Goal: Book appointment/travel/reservation

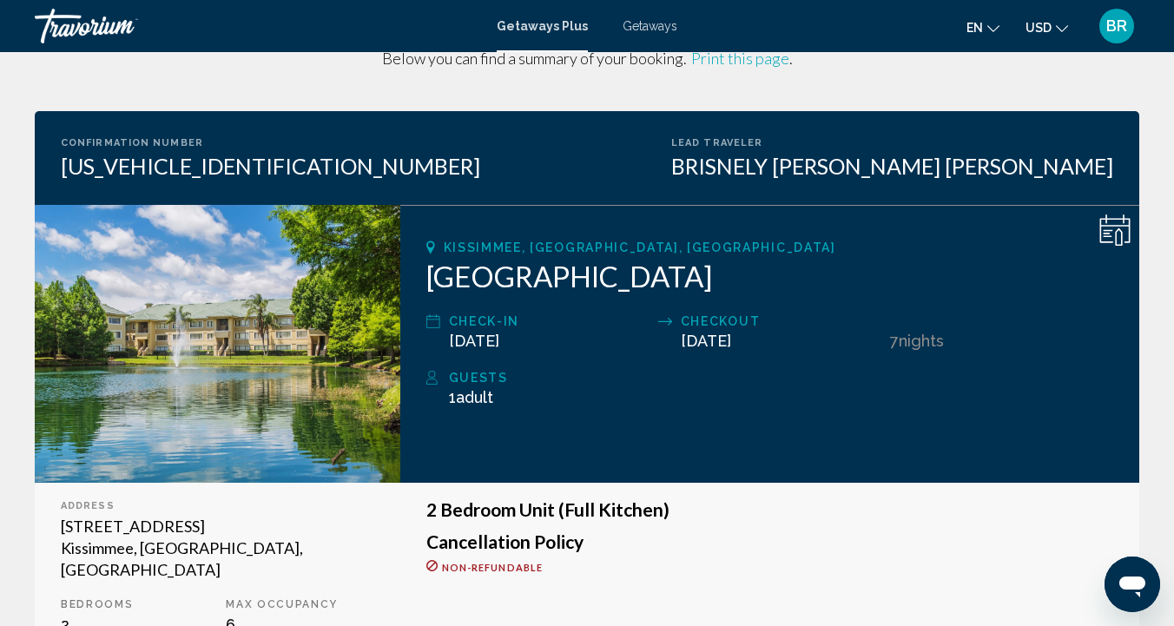
scroll to position [418, 0]
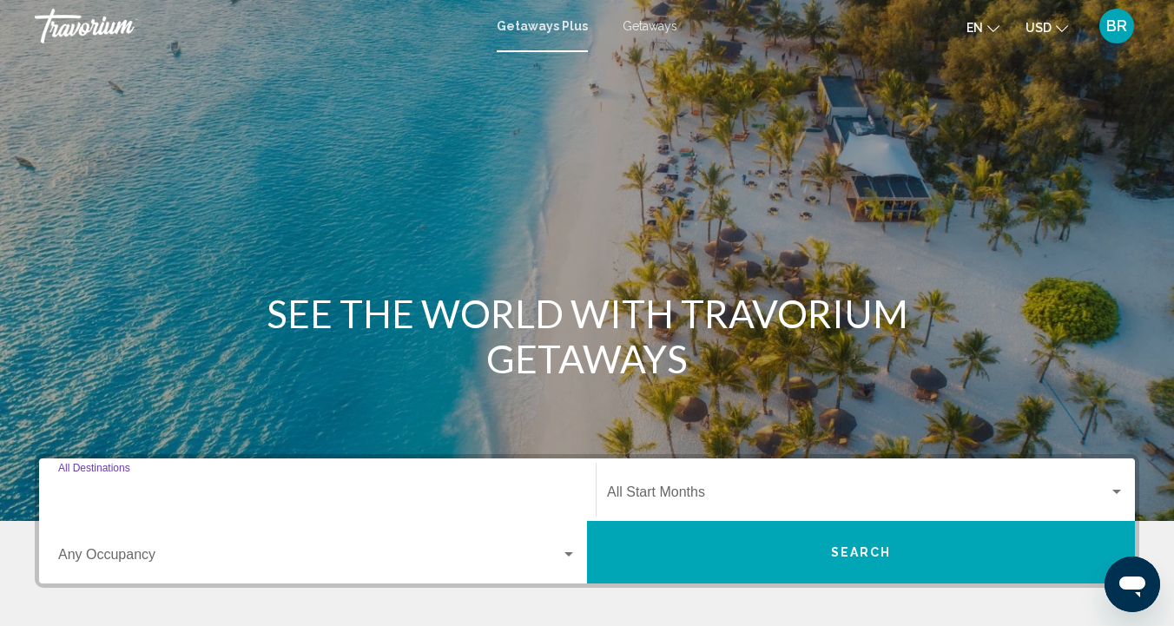
click at [88, 488] on input "Destination All Destinations" at bounding box center [317, 496] width 518 height 16
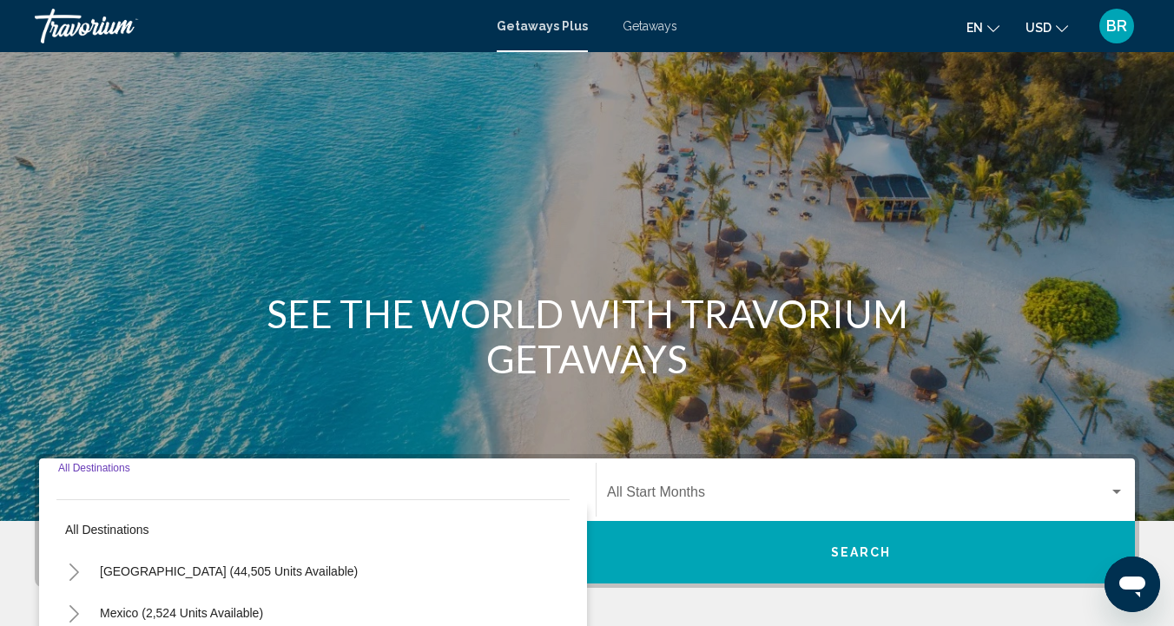
scroll to position [348, 0]
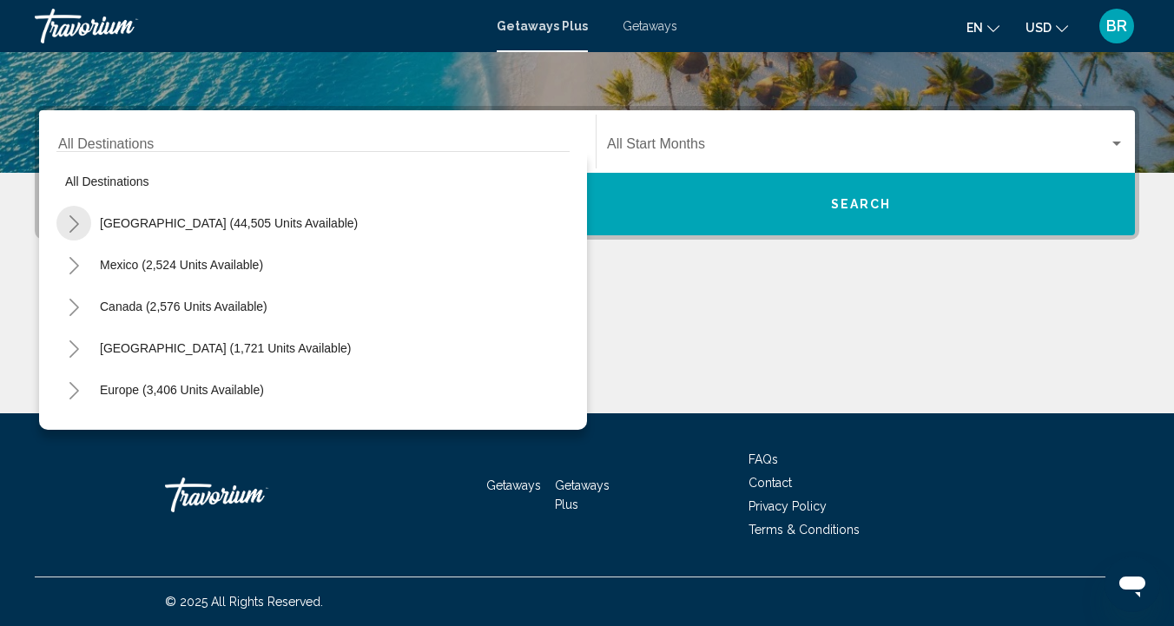
click at [84, 226] on button "Toggle United States (44,505 units available)" at bounding box center [73, 223] width 35 height 35
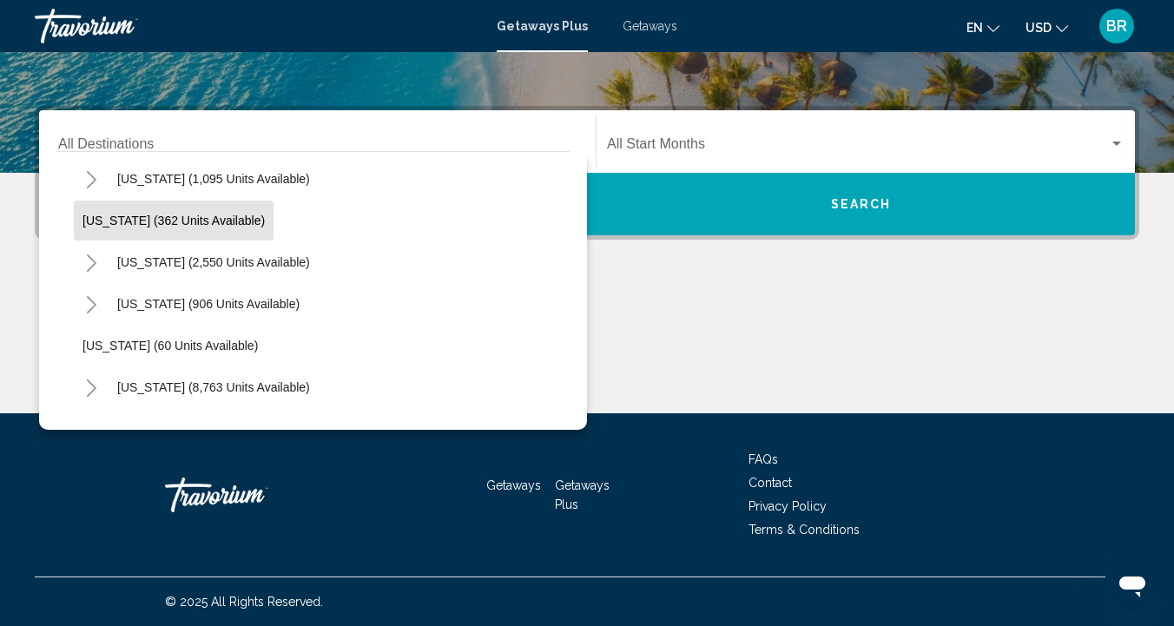
scroll to position [137, 0]
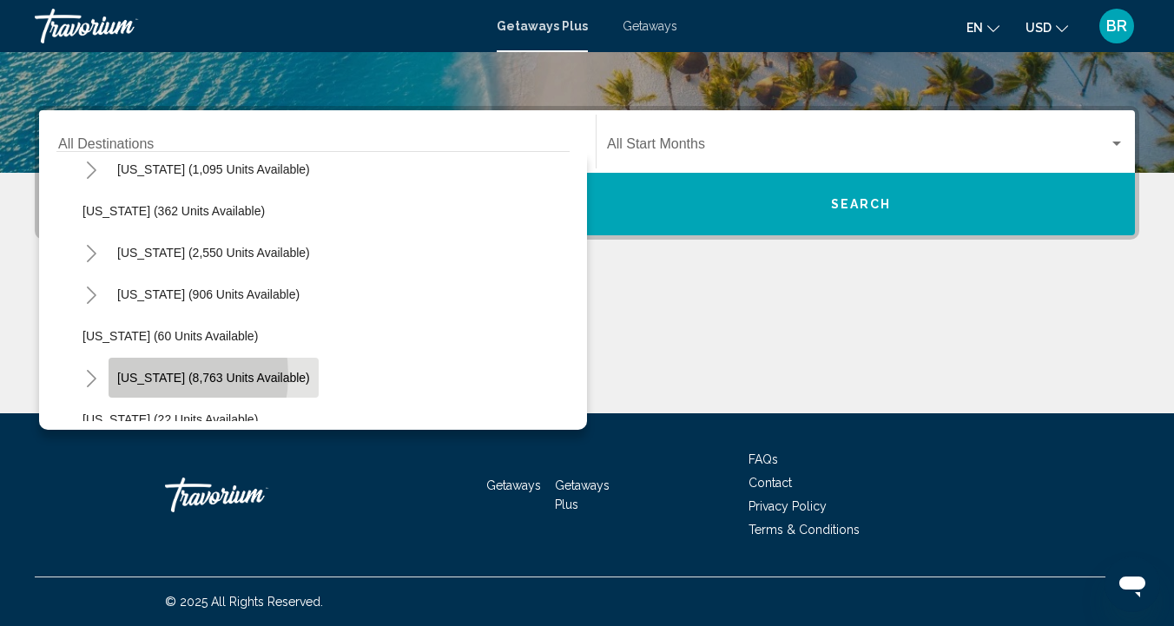
click at [140, 375] on span "Florida (8,763 units available)" at bounding box center [213, 378] width 193 height 14
type input "**********"
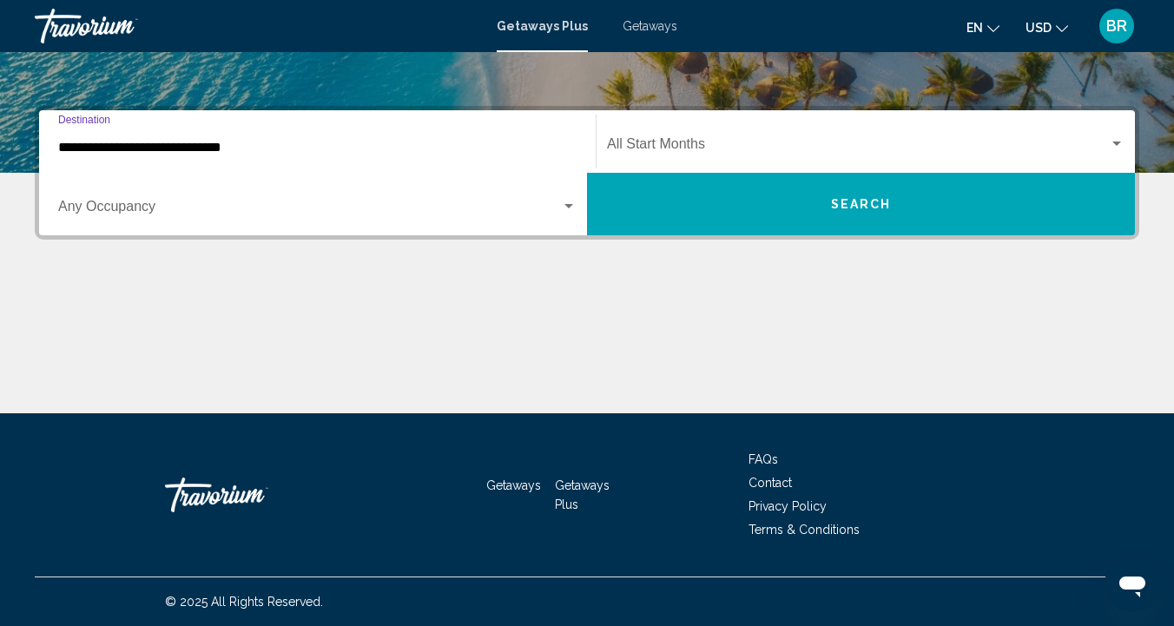
click at [569, 203] on div "Search widget" at bounding box center [569, 207] width 16 height 14
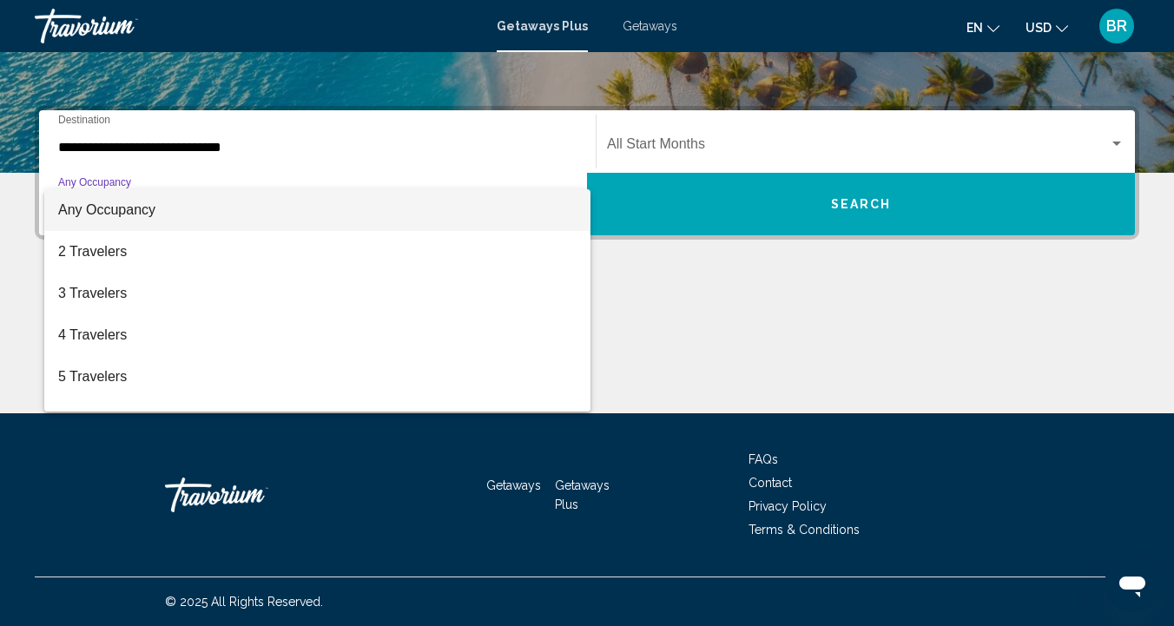
scroll to position [0, 0]
click at [675, 311] on div at bounding box center [587, 313] width 1174 height 626
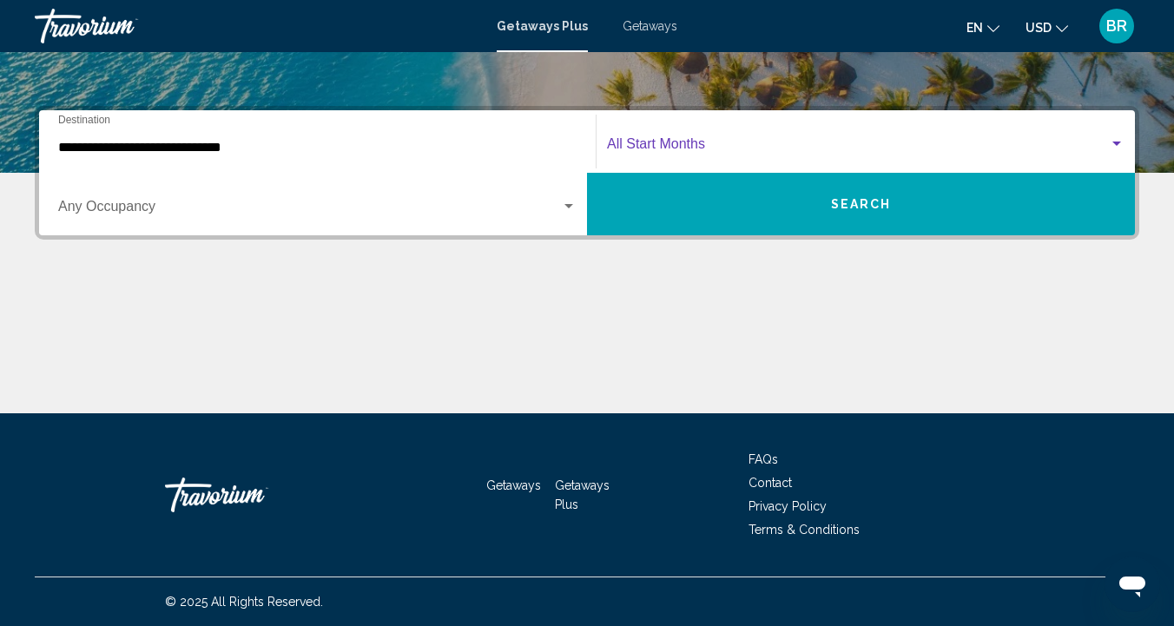
click at [1116, 141] on div "Search widget" at bounding box center [1117, 144] width 16 height 14
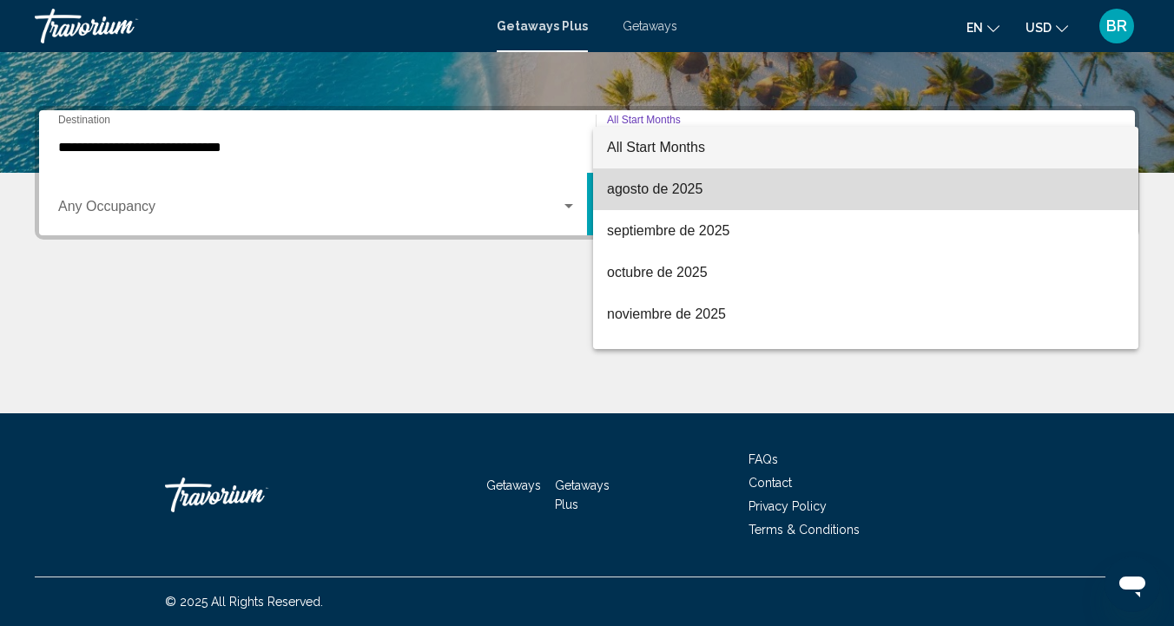
click at [628, 189] on span "agosto de 2025" at bounding box center [865, 189] width 517 height 42
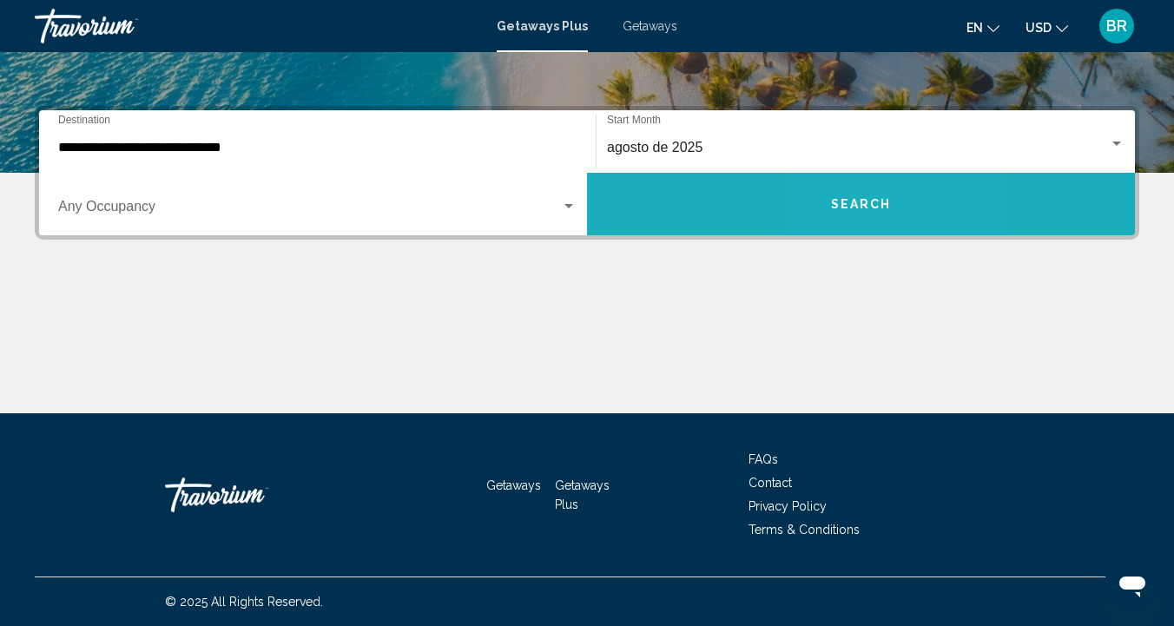
click at [851, 201] on span "Search" at bounding box center [861, 205] width 61 height 14
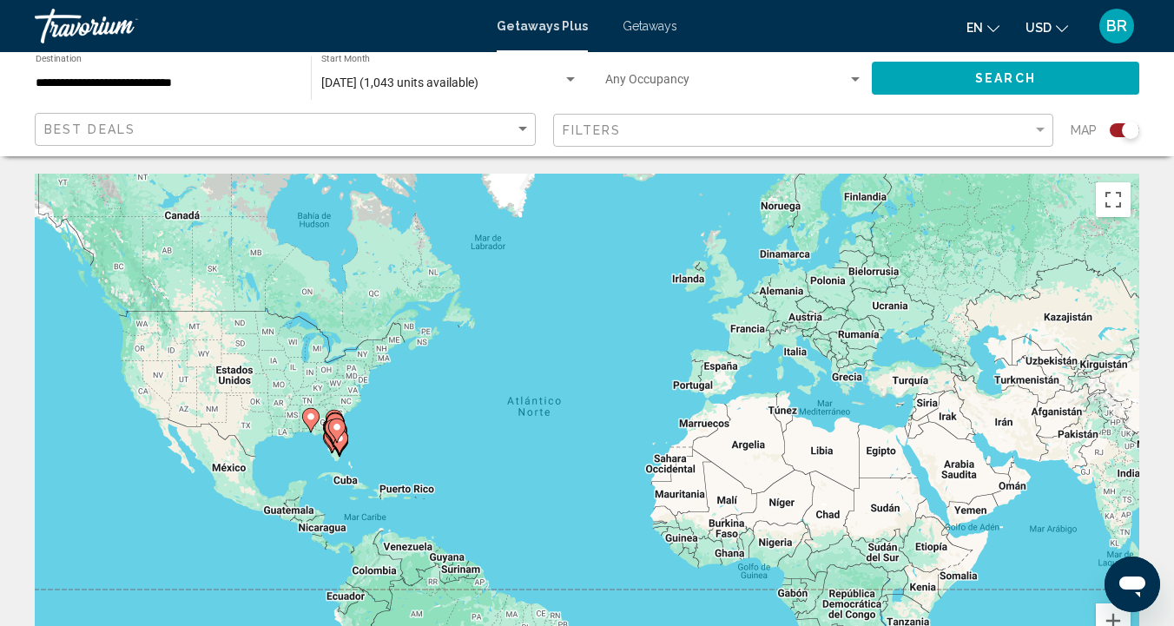
click at [96, 90] on div "**********" at bounding box center [165, 79] width 258 height 48
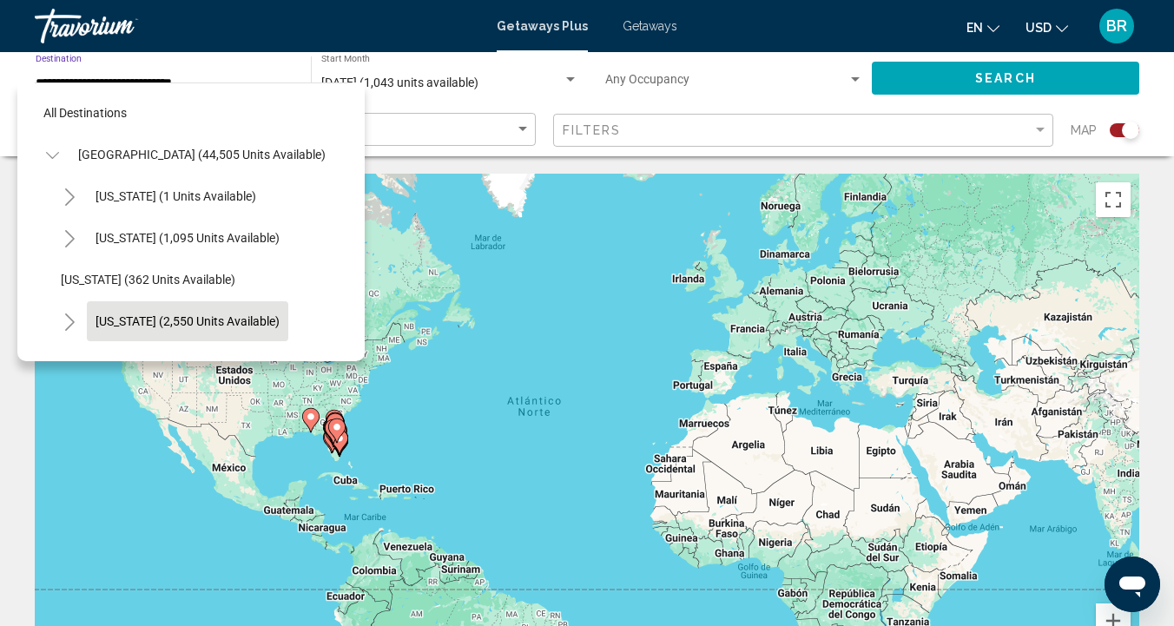
scroll to position [228, 0]
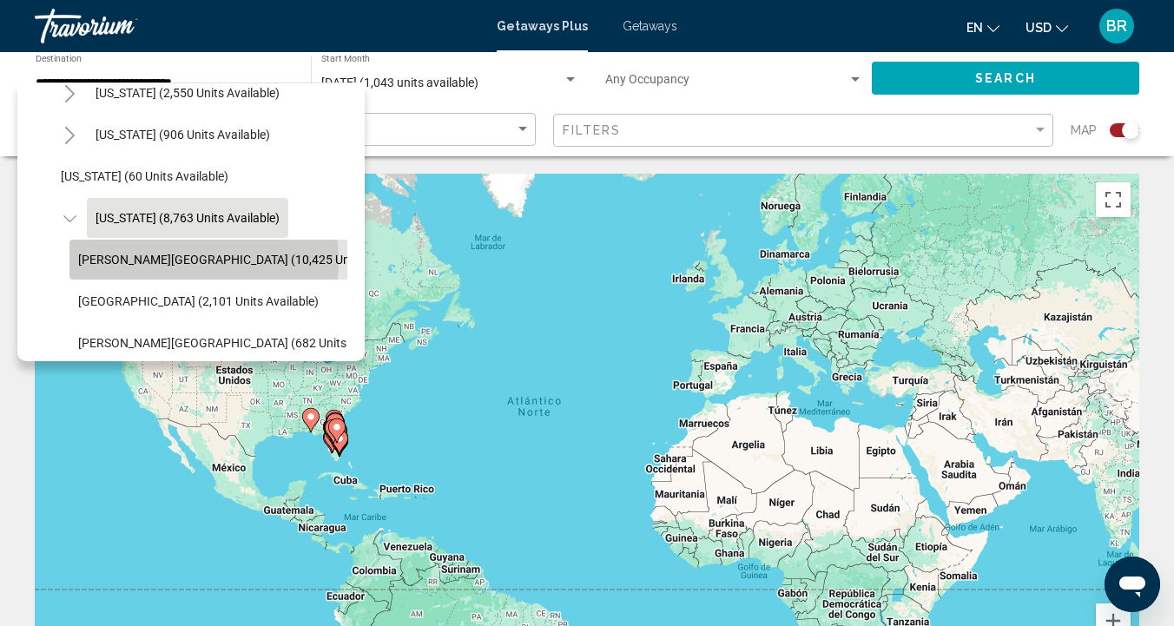
click at [161, 261] on span "Orlando & Disney Area (10,425 units available)" at bounding box center [248, 260] width 340 height 14
type input "**********"
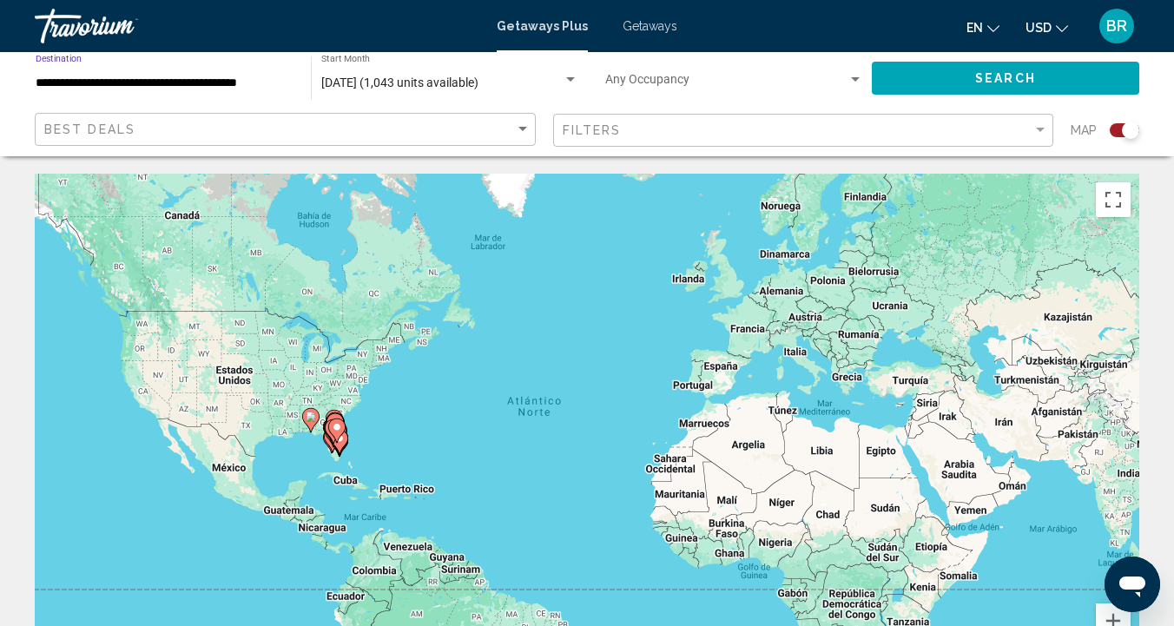
scroll to position [0, 0]
click at [1002, 76] on span "Search" at bounding box center [1005, 79] width 61 height 14
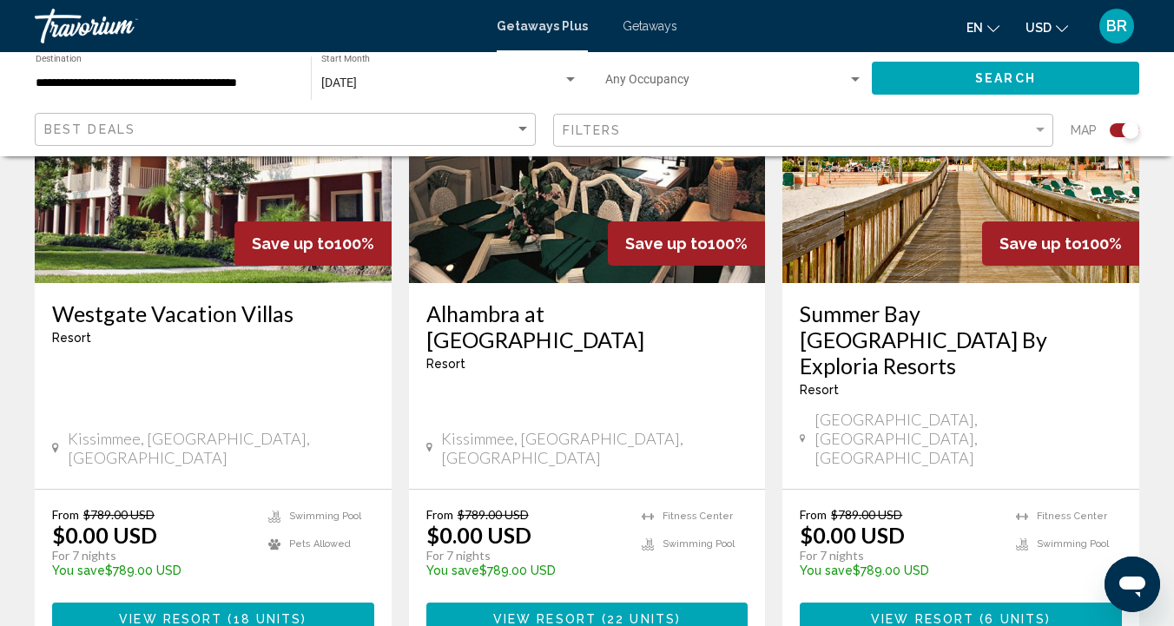
scroll to position [2776, 0]
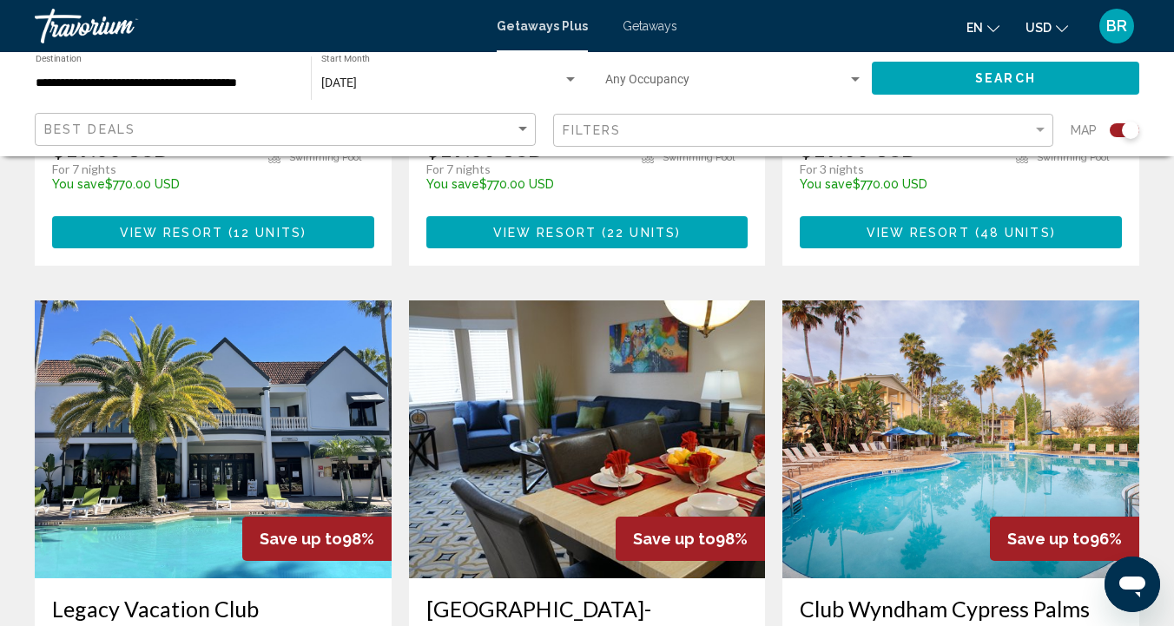
scroll to position [1162, 0]
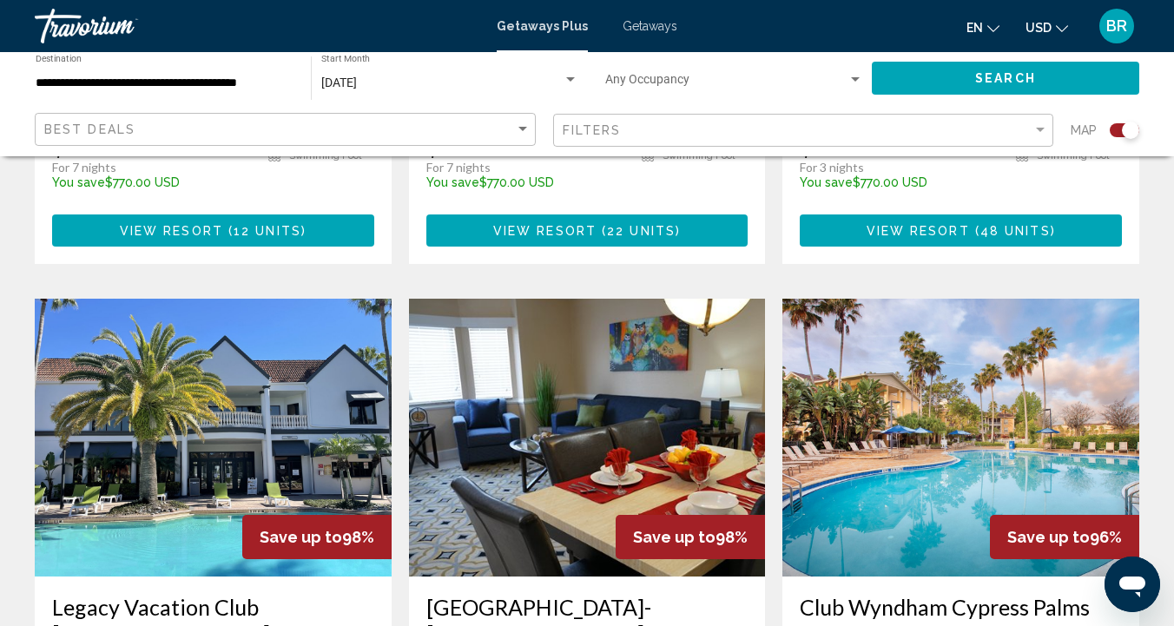
click at [563, 412] on img "Main content" at bounding box center [587, 438] width 357 height 278
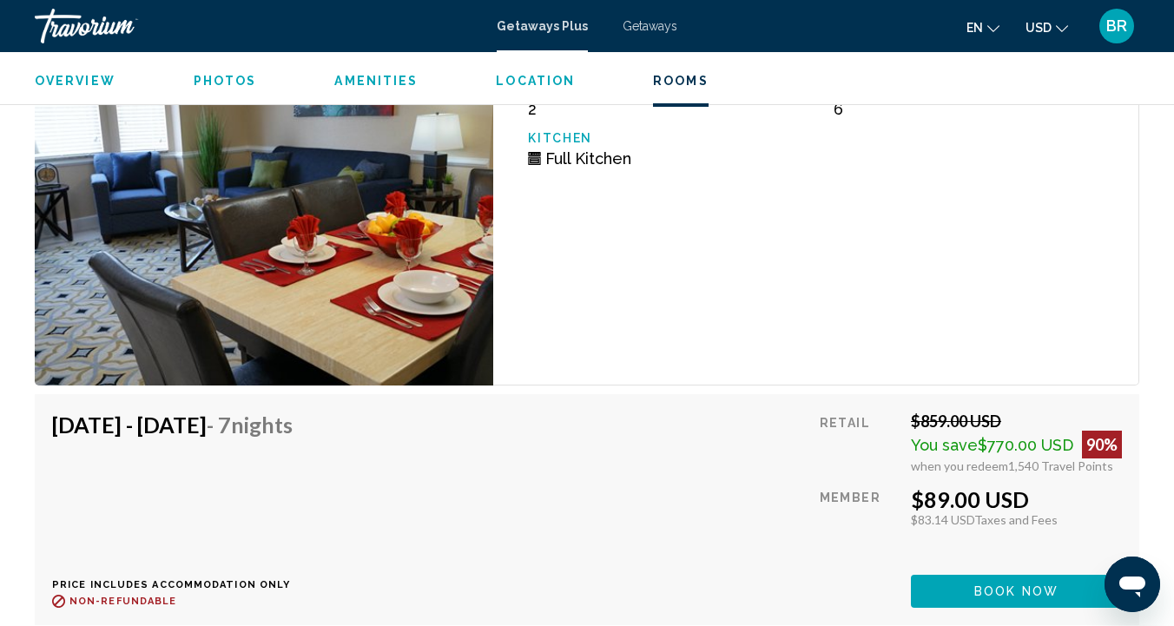
scroll to position [6224, 0]
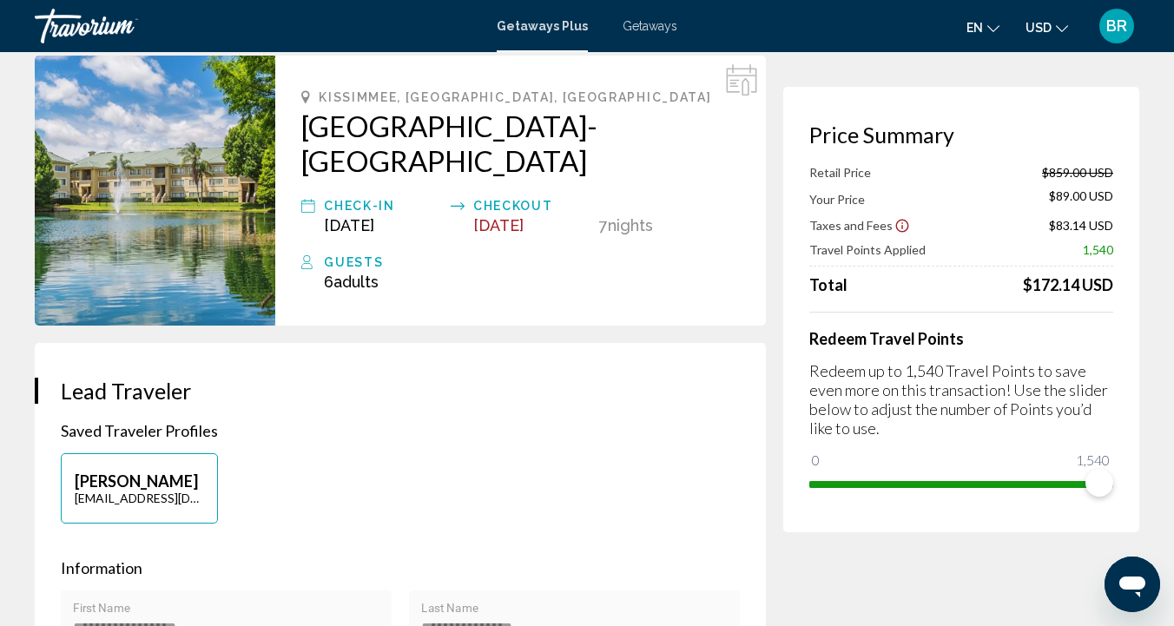
scroll to position [73, 0]
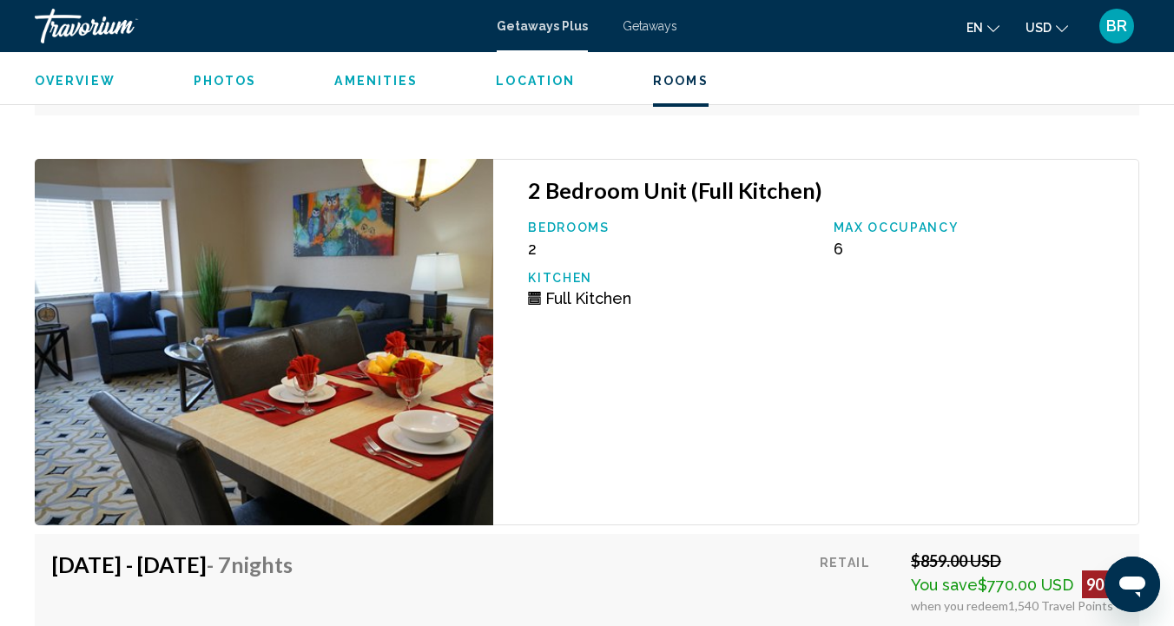
scroll to position [6081, 0]
